Goal: Information Seeking & Learning: Learn about a topic

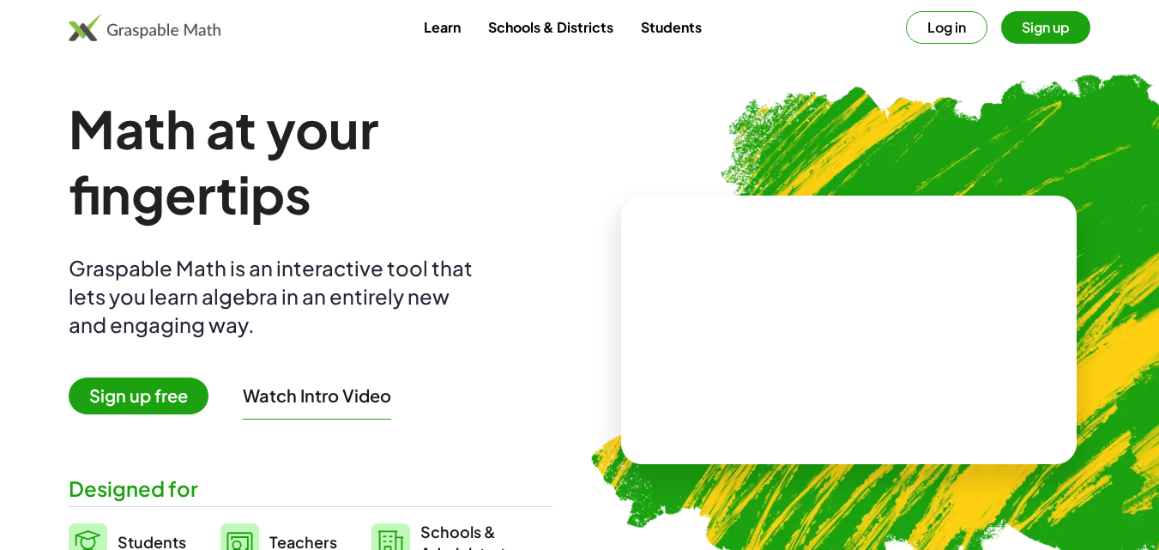
click at [970, 28] on button "Log in" at bounding box center [947, 27] width 82 height 33
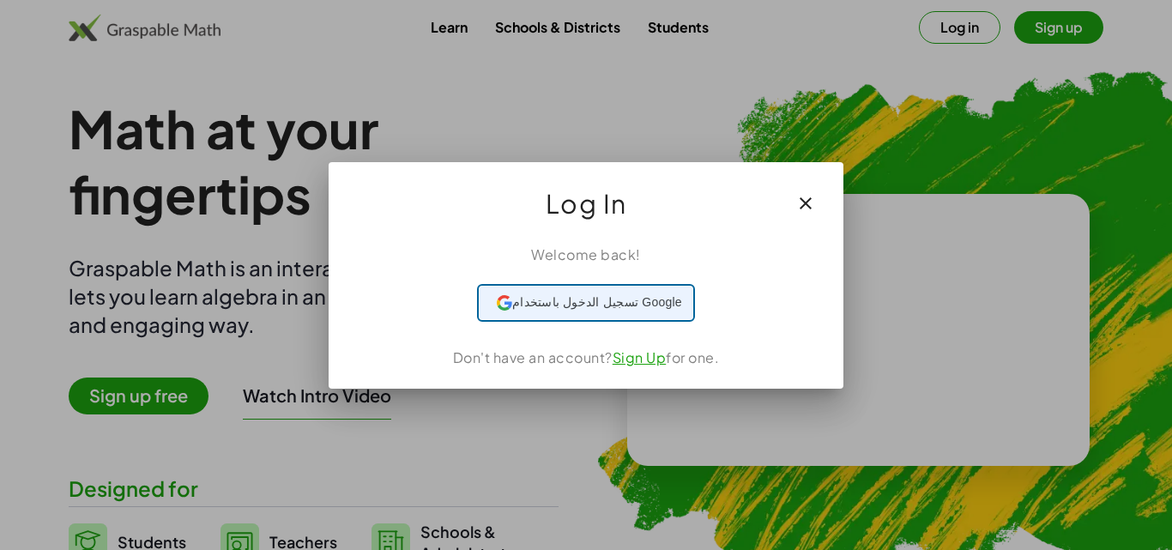
click at [655, 305] on span "تسجيل الدخول باستخدام Google" at bounding box center [597, 302] width 170 height 18
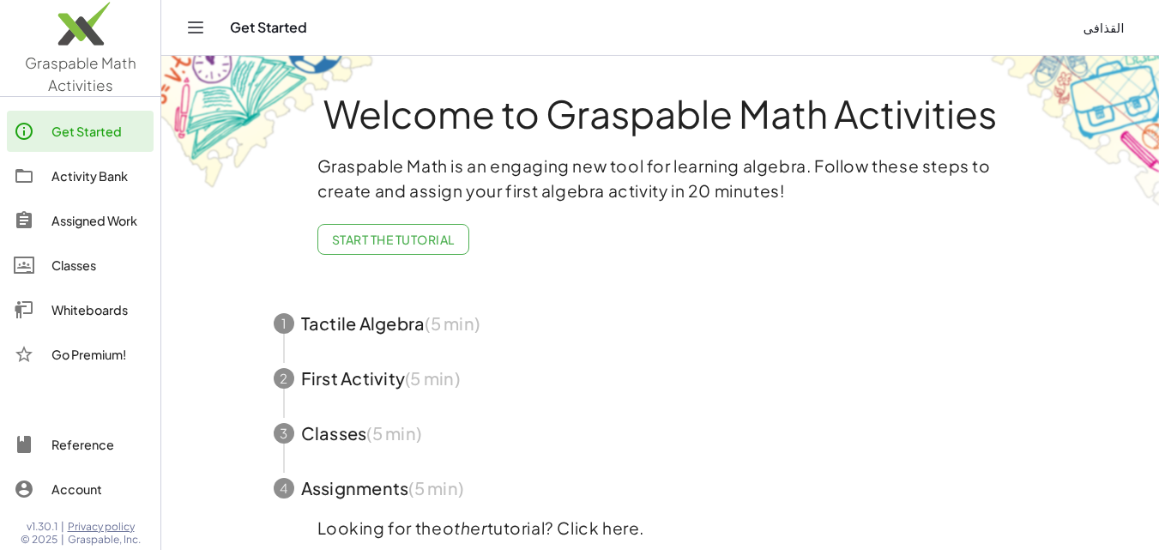
click at [88, 181] on div "Activity Bank" at bounding box center [98, 176] width 95 height 21
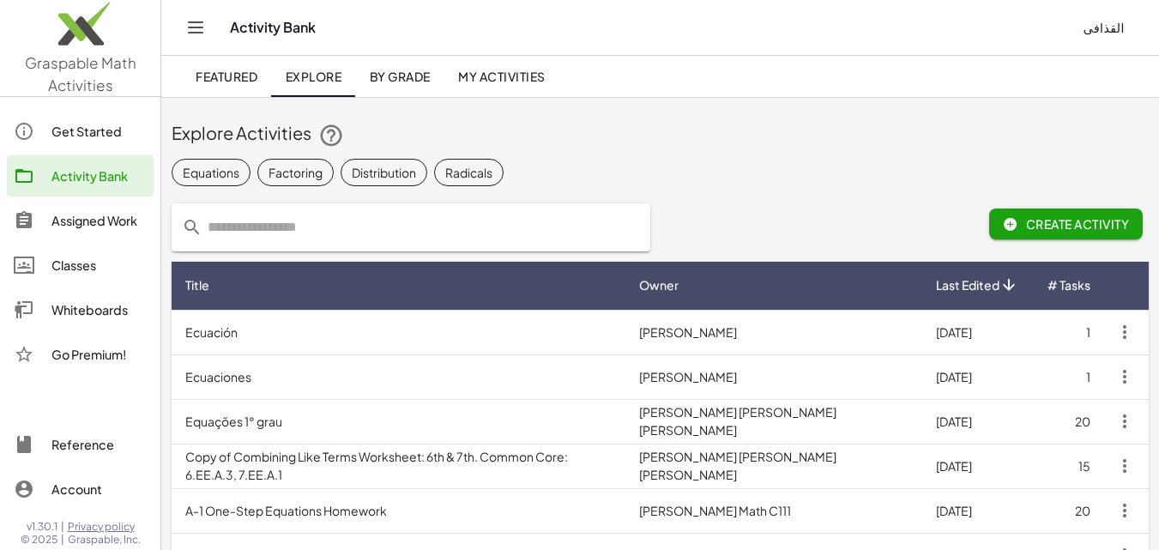
click at [193, 26] on icon "Toggle navigation" at bounding box center [195, 27] width 21 height 21
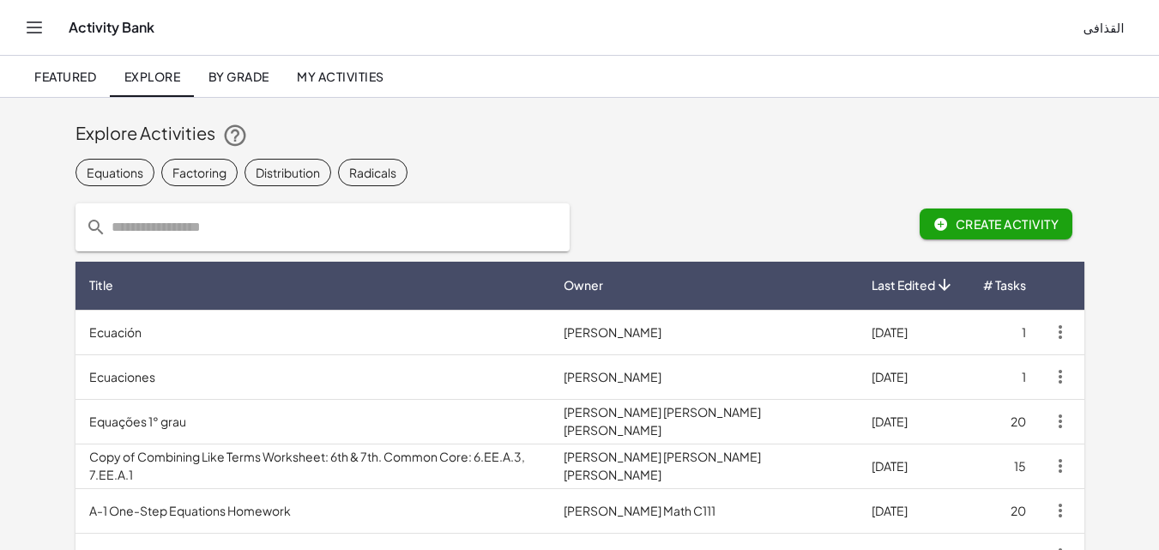
click at [30, 31] on icon "Toggle navigation" at bounding box center [34, 27] width 21 height 21
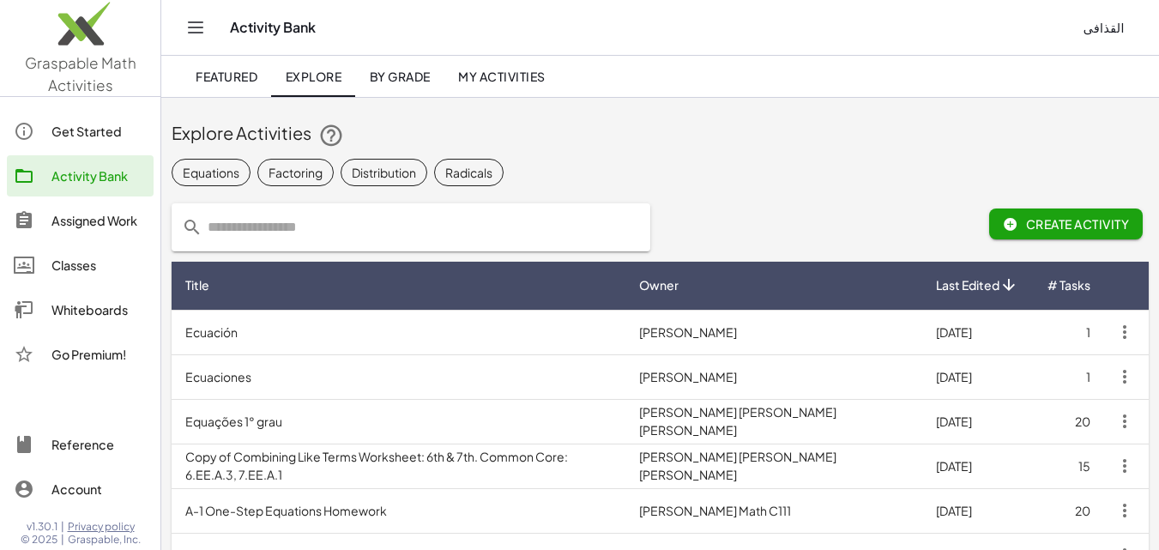
click at [1082, 225] on span "Create Activity" at bounding box center [1066, 223] width 126 height 15
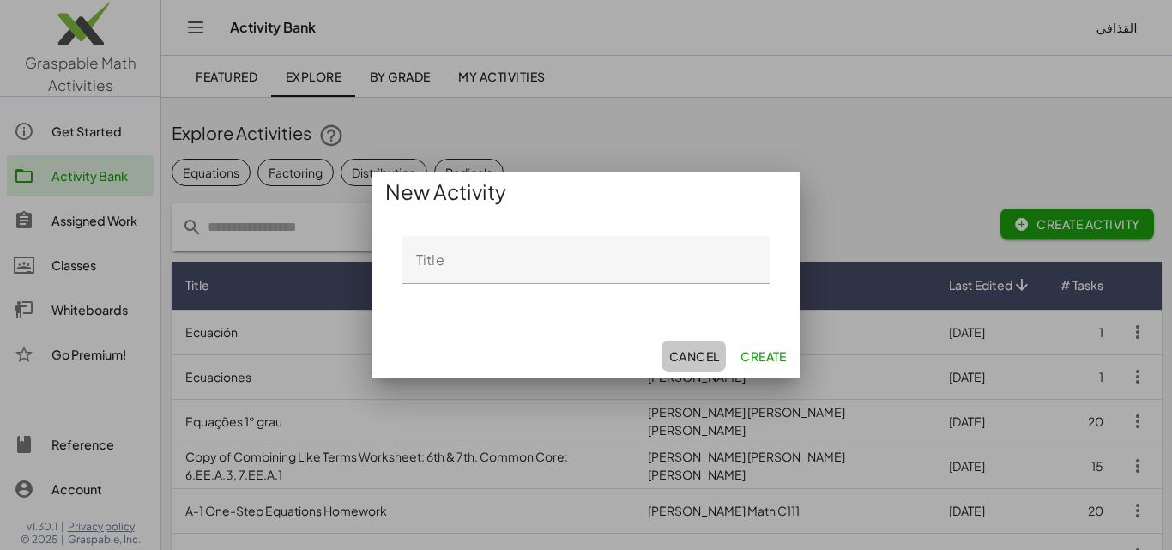
click at [708, 353] on span "Cancel" at bounding box center [693, 355] width 51 height 15
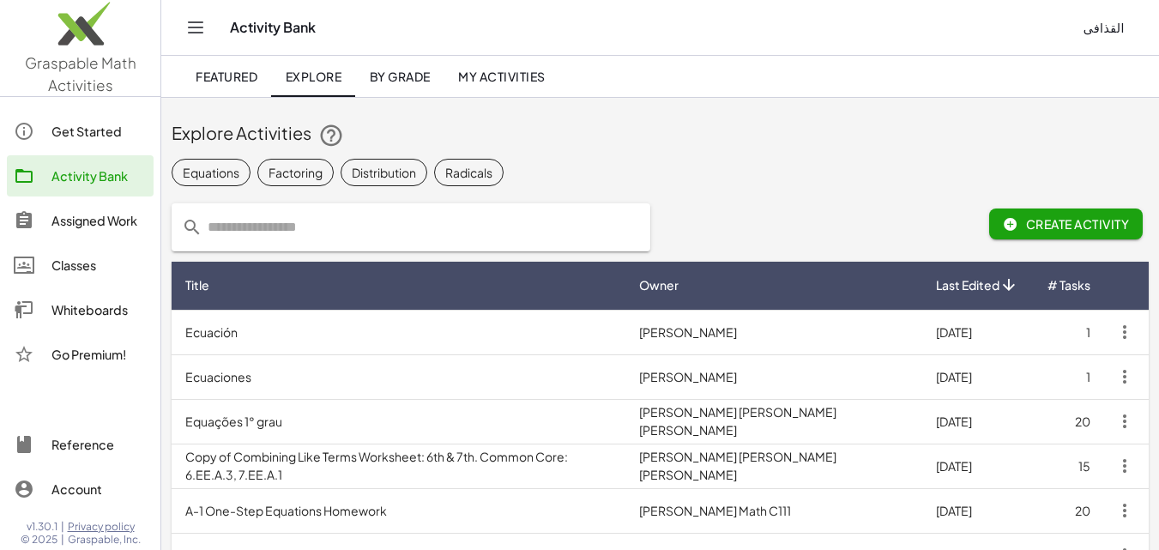
click at [239, 73] on span "Featured" at bounding box center [227, 76] width 62 height 15
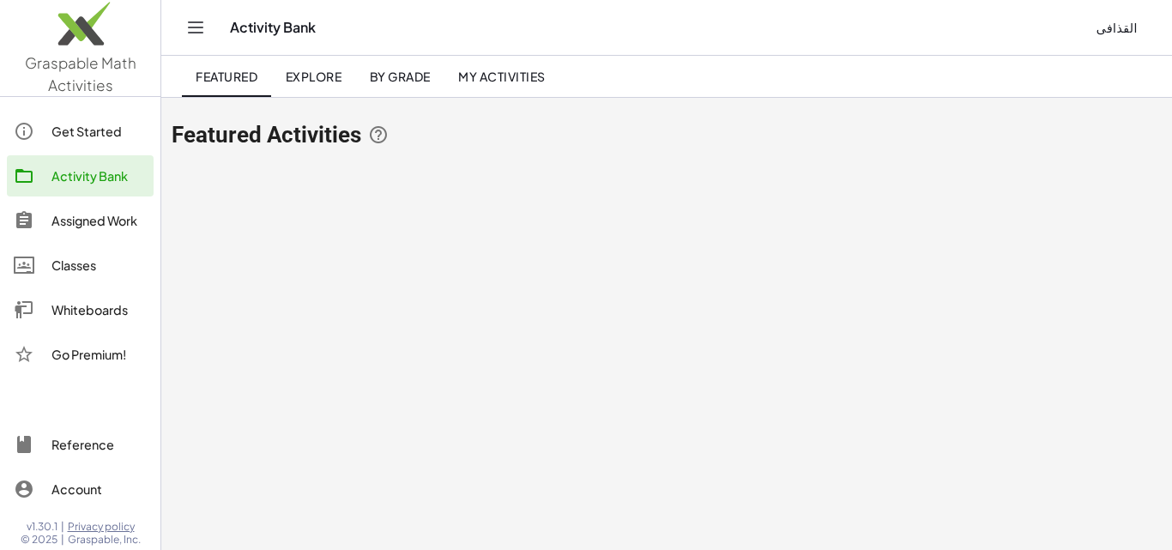
click at [316, 78] on span "Explore" at bounding box center [313, 76] width 57 height 15
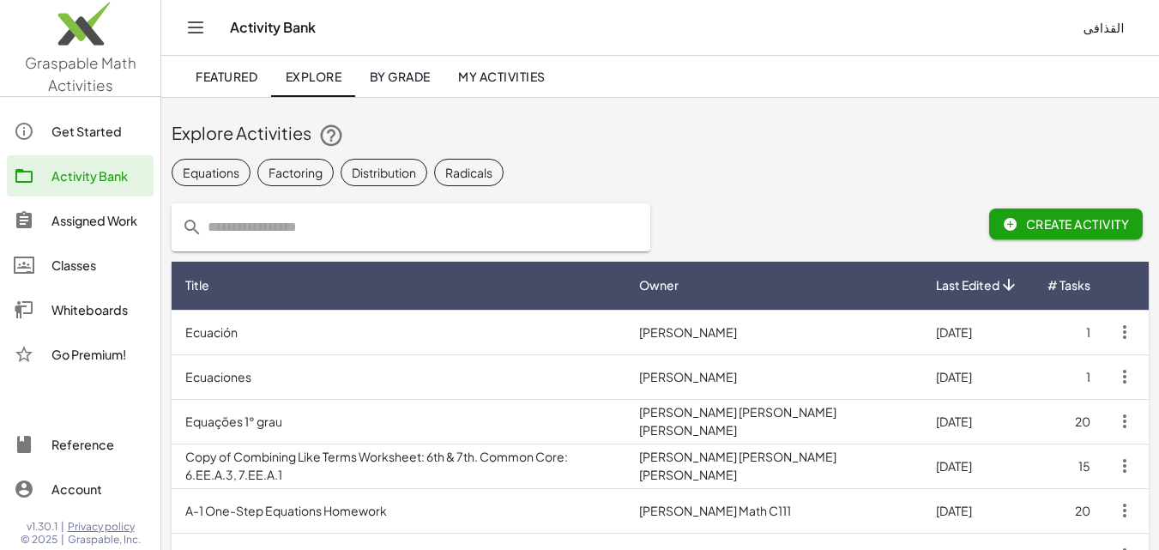
click at [388, 75] on span "By Grade" at bounding box center [399, 76] width 61 height 15
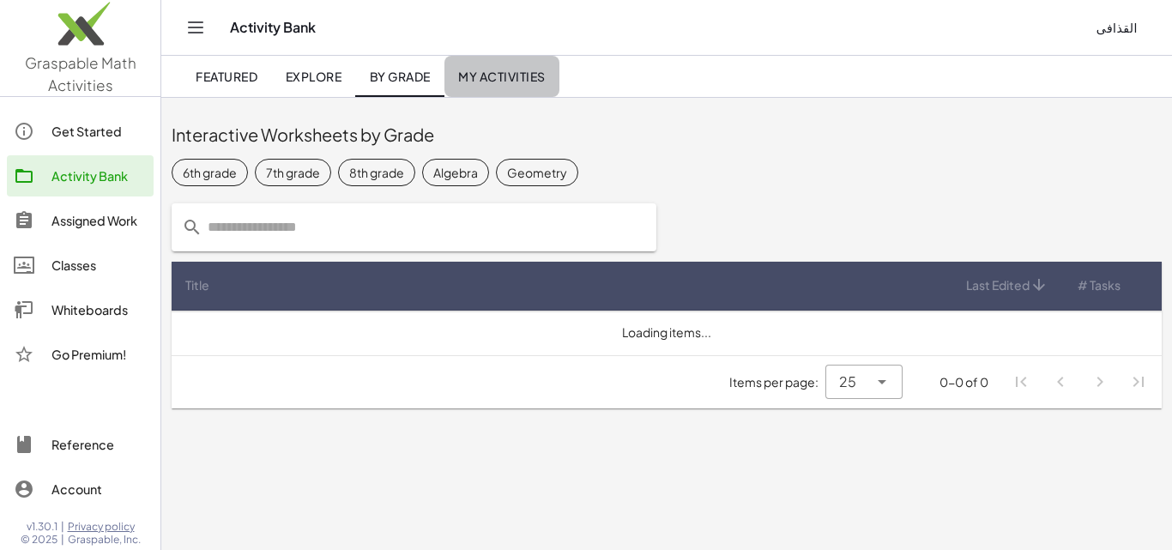
click at [476, 78] on span "My Activities" at bounding box center [502, 76] width 88 height 15
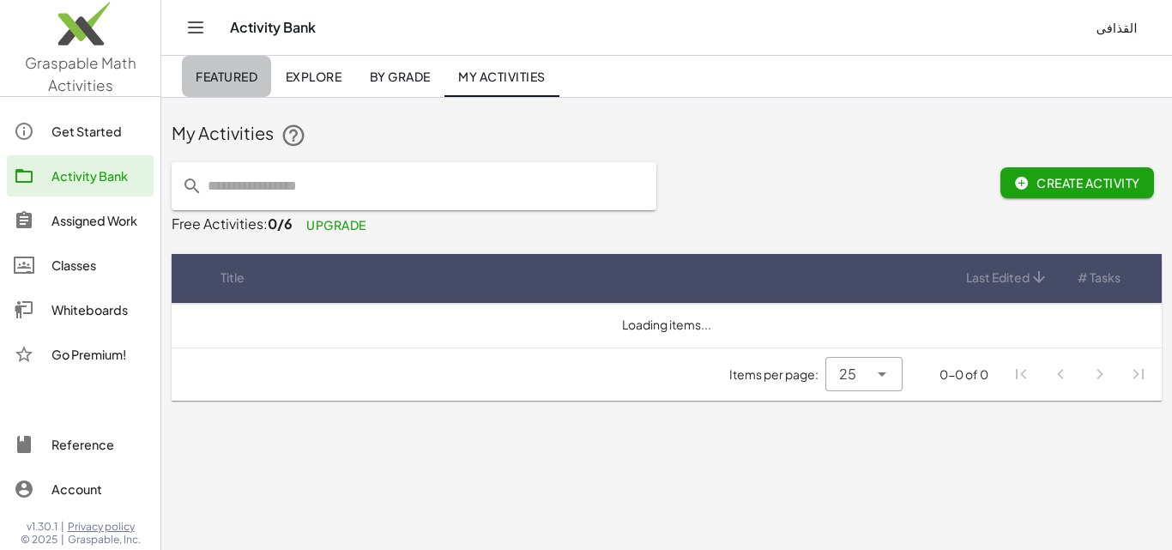
click at [253, 76] on span "Featured" at bounding box center [227, 76] width 62 height 15
